Goal: Task Accomplishment & Management: Use online tool/utility

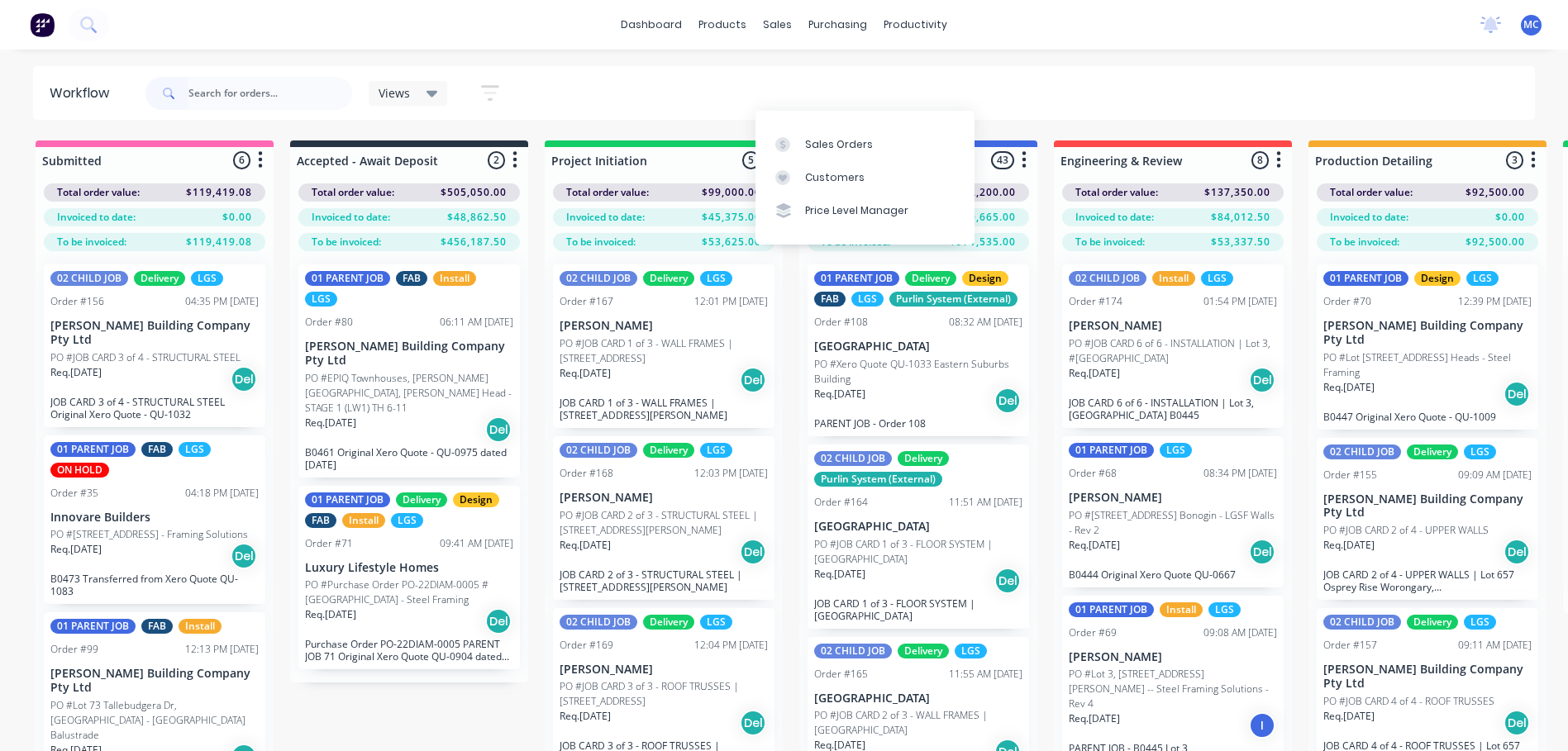
scroll to position [65, 0]
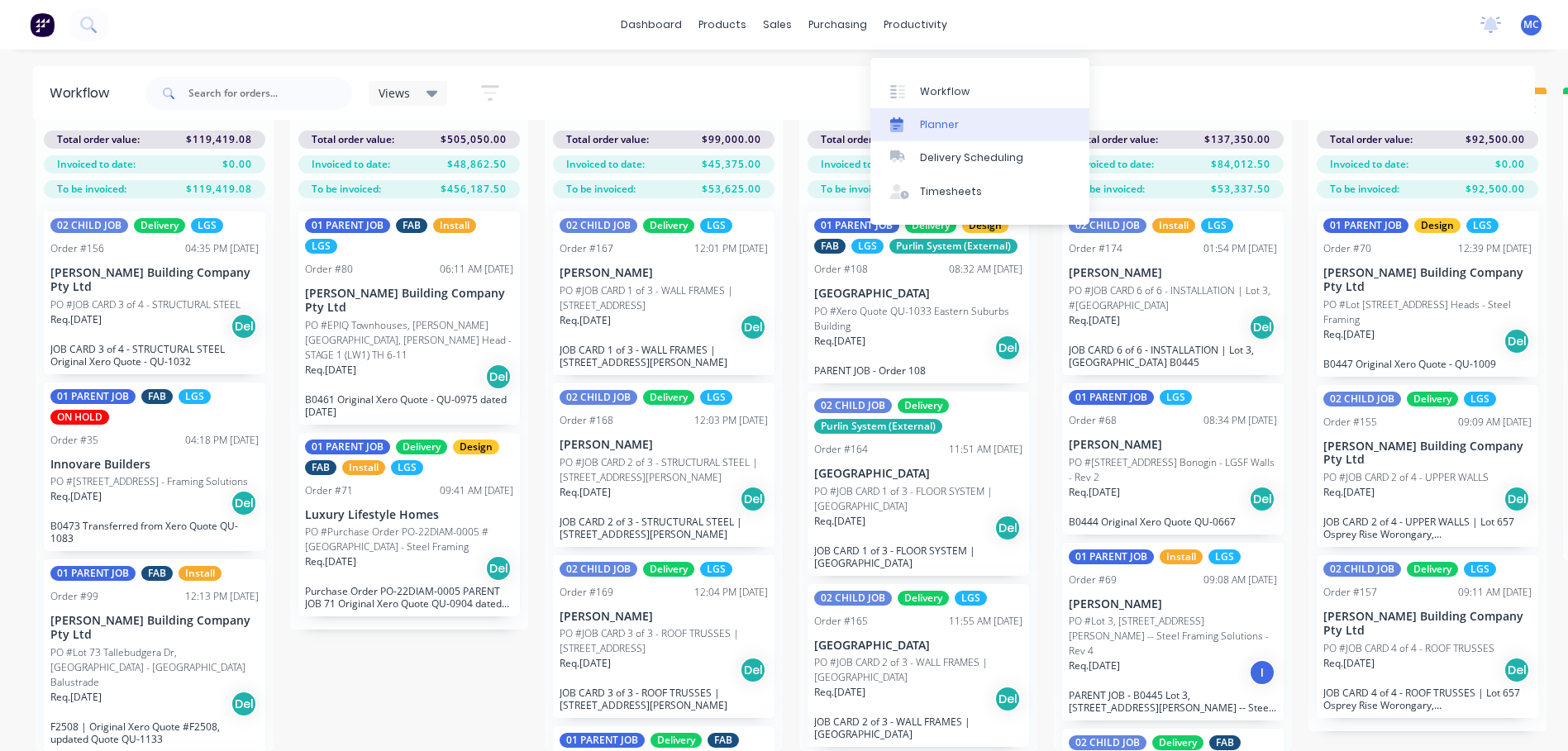
click at [925, 118] on div "Planner" at bounding box center [939, 125] width 39 height 15
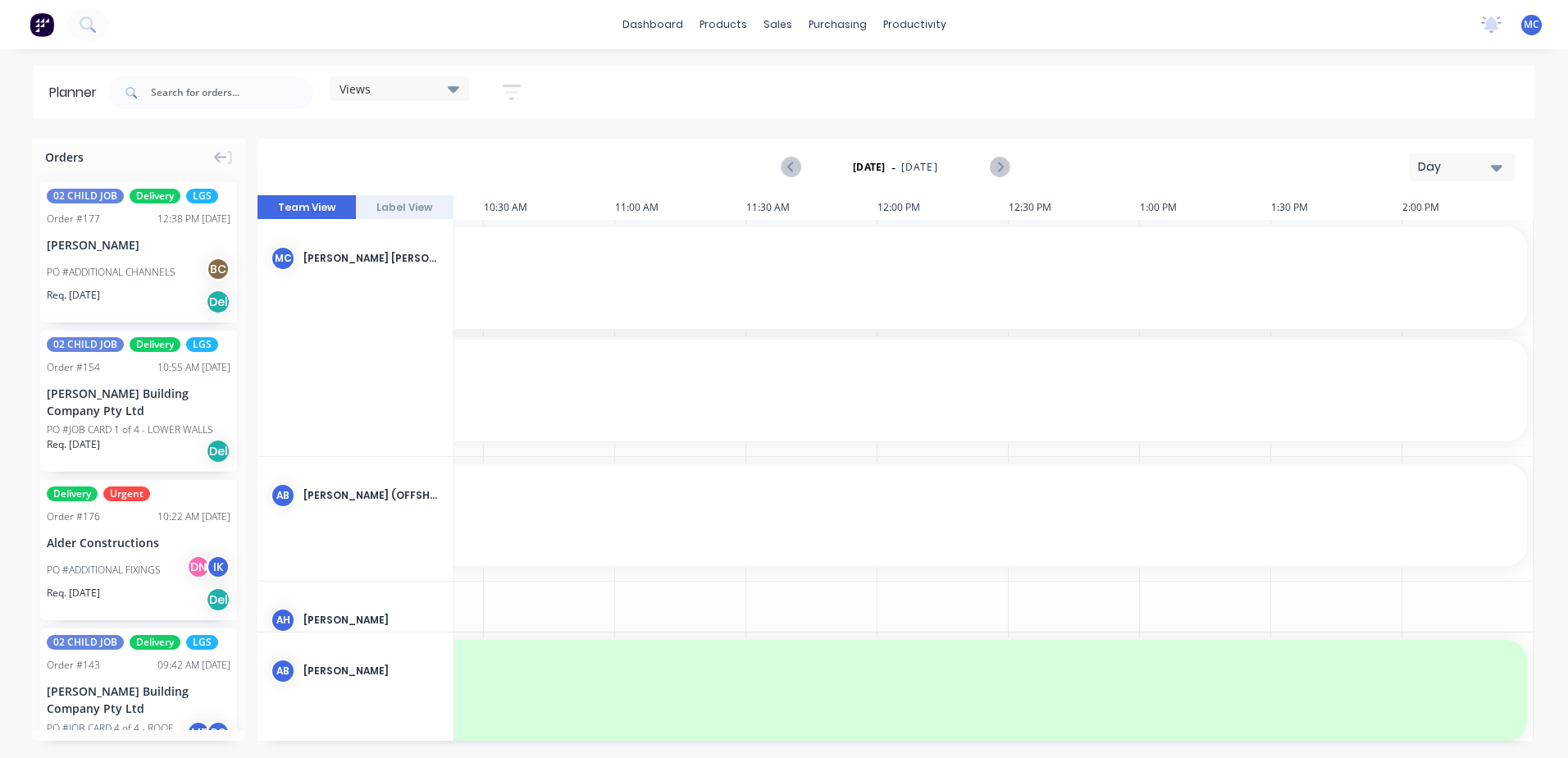
click at [1482, 164] on div "Day" at bounding box center [1456, 167] width 76 height 17
click at [1453, 248] on div "Week" at bounding box center [1433, 243] width 163 height 33
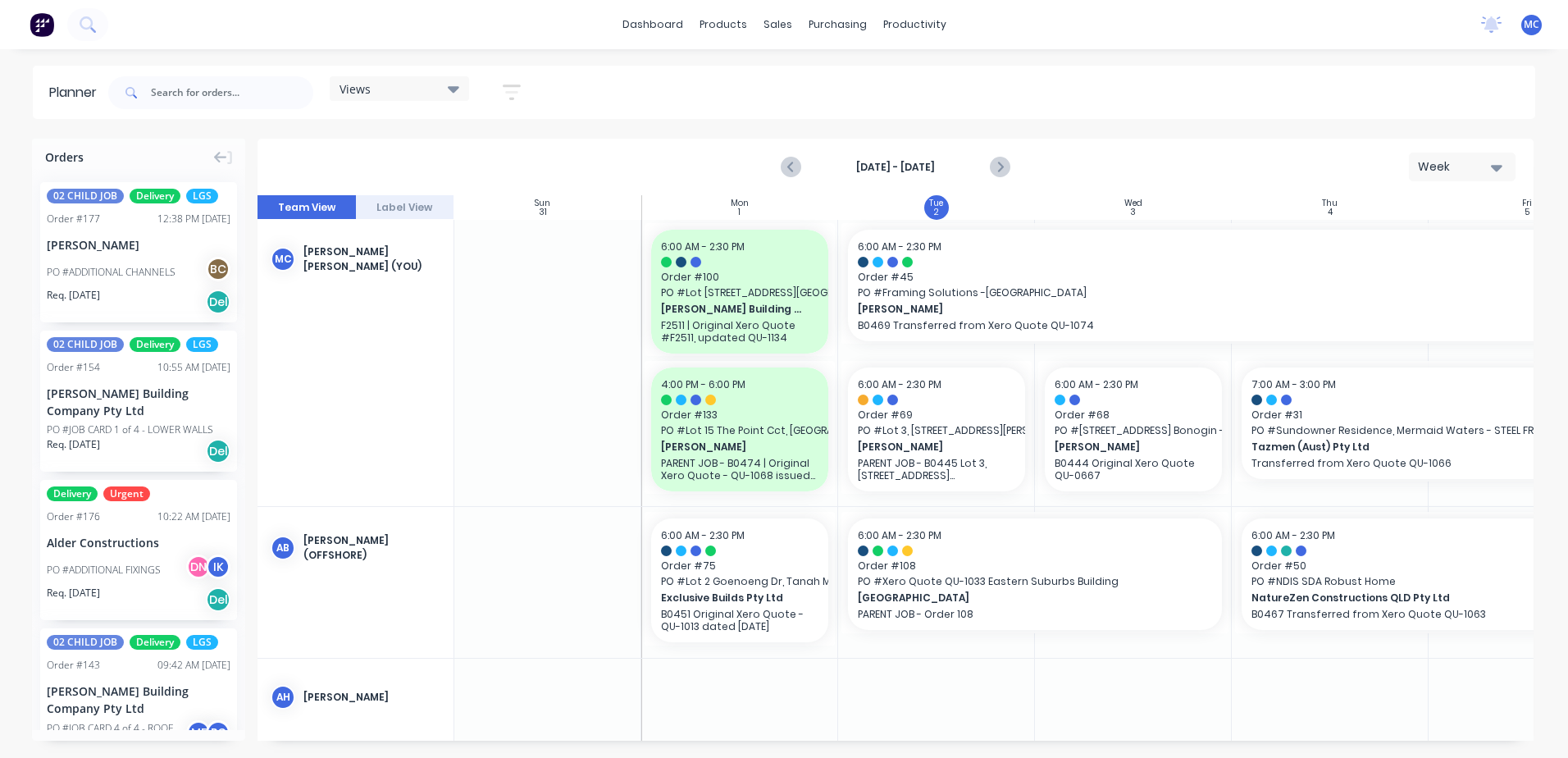
scroll to position [0, 10]
drag, startPoint x: 1033, startPoint y: 427, endPoint x: 1081, endPoint y: 431, distance: 48.2
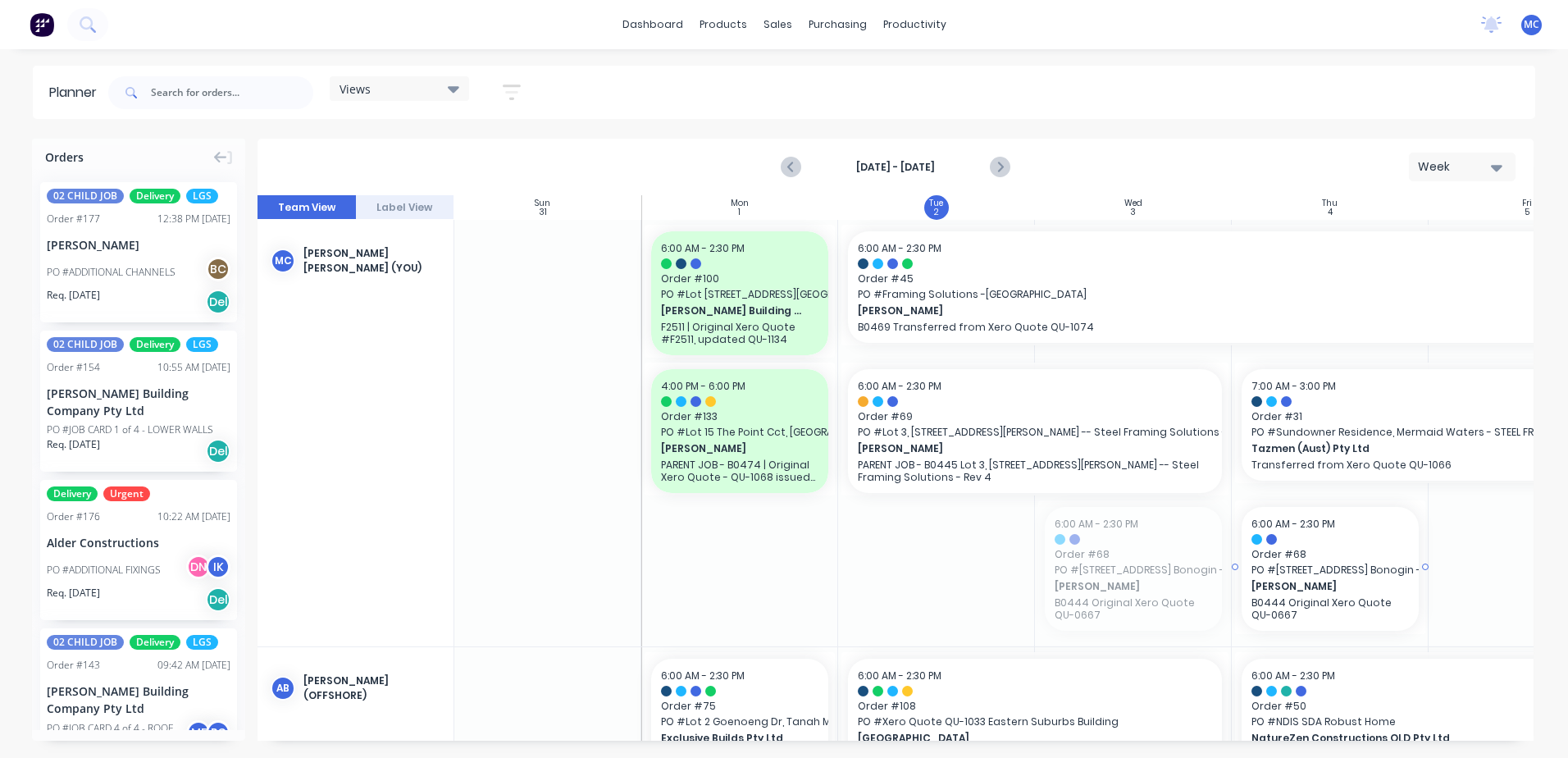
drag, startPoint x: 1149, startPoint y: 552, endPoint x: 1277, endPoint y: 546, distance: 128.1
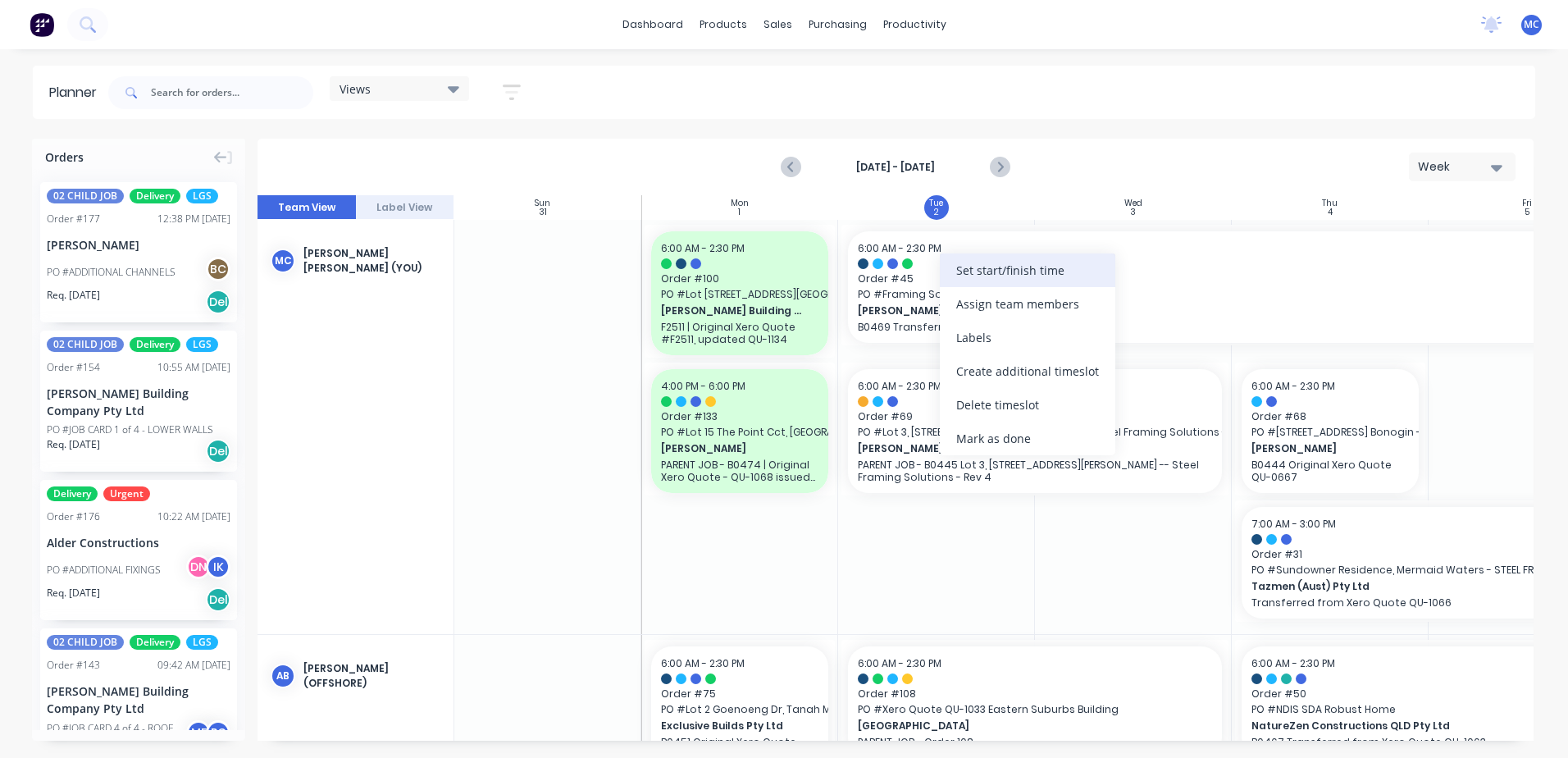
click at [996, 271] on div "Set start/finish time" at bounding box center [1028, 270] width 176 height 34
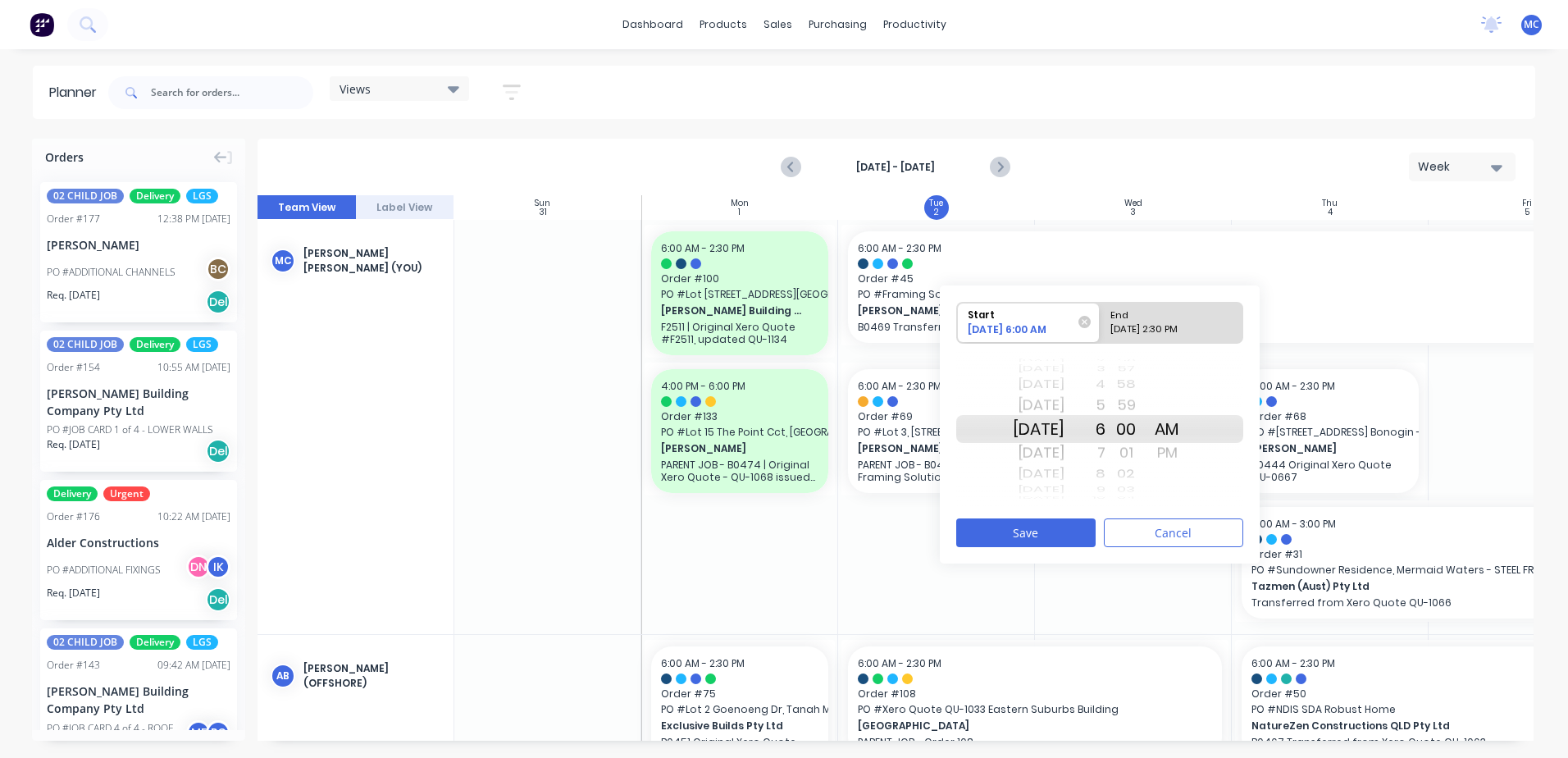
click at [1221, 110] on div "Views Save new view None (Default) edit DESIGN TEAM (INTERNAL) edit ENGINEERING…" at bounding box center [820, 93] width 1431 height 49
click at [1177, 532] on button "Cancel" at bounding box center [1174, 533] width 140 height 29
